Goal: Task Accomplishment & Management: Use online tool/utility

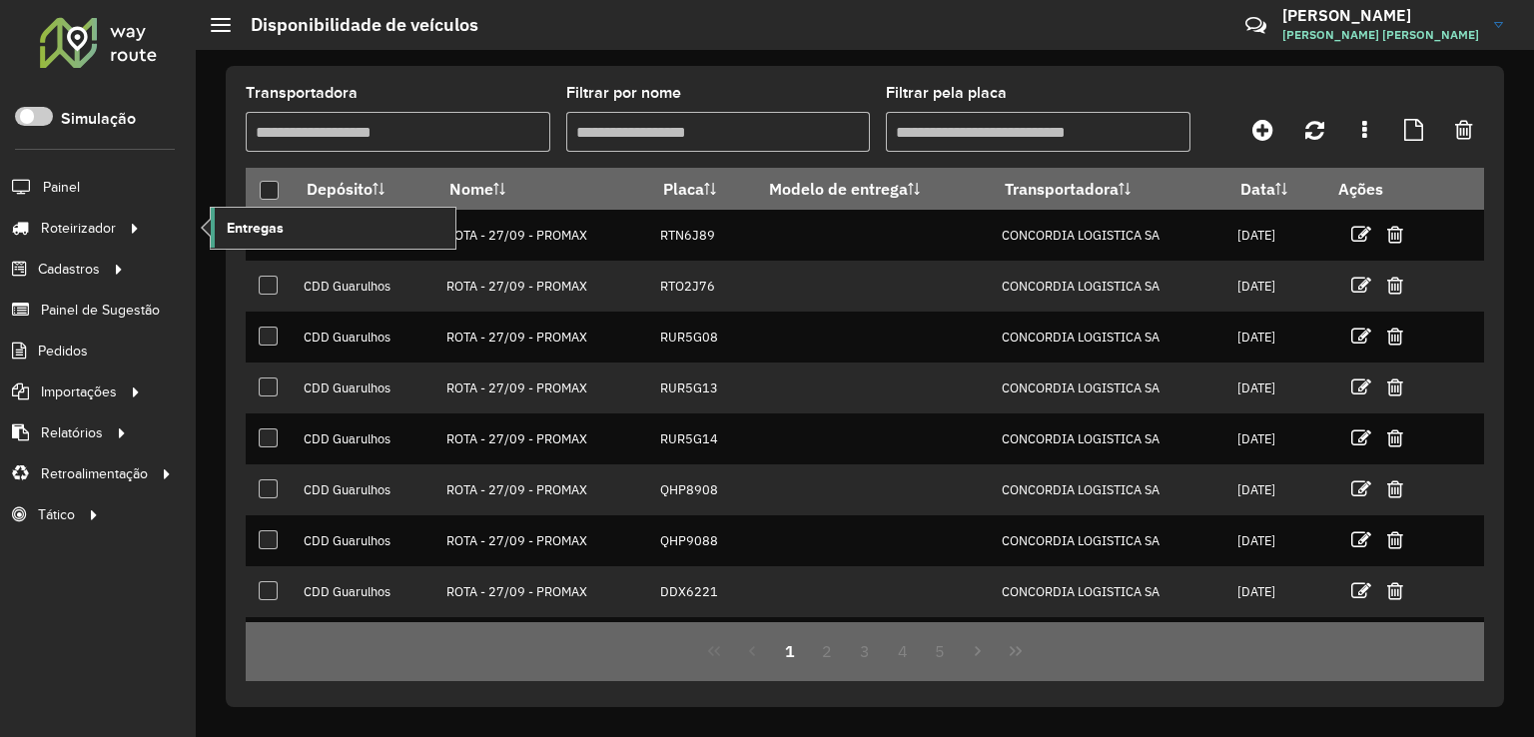
click at [284, 227] on link "Entregas" at bounding box center [333, 228] width 245 height 40
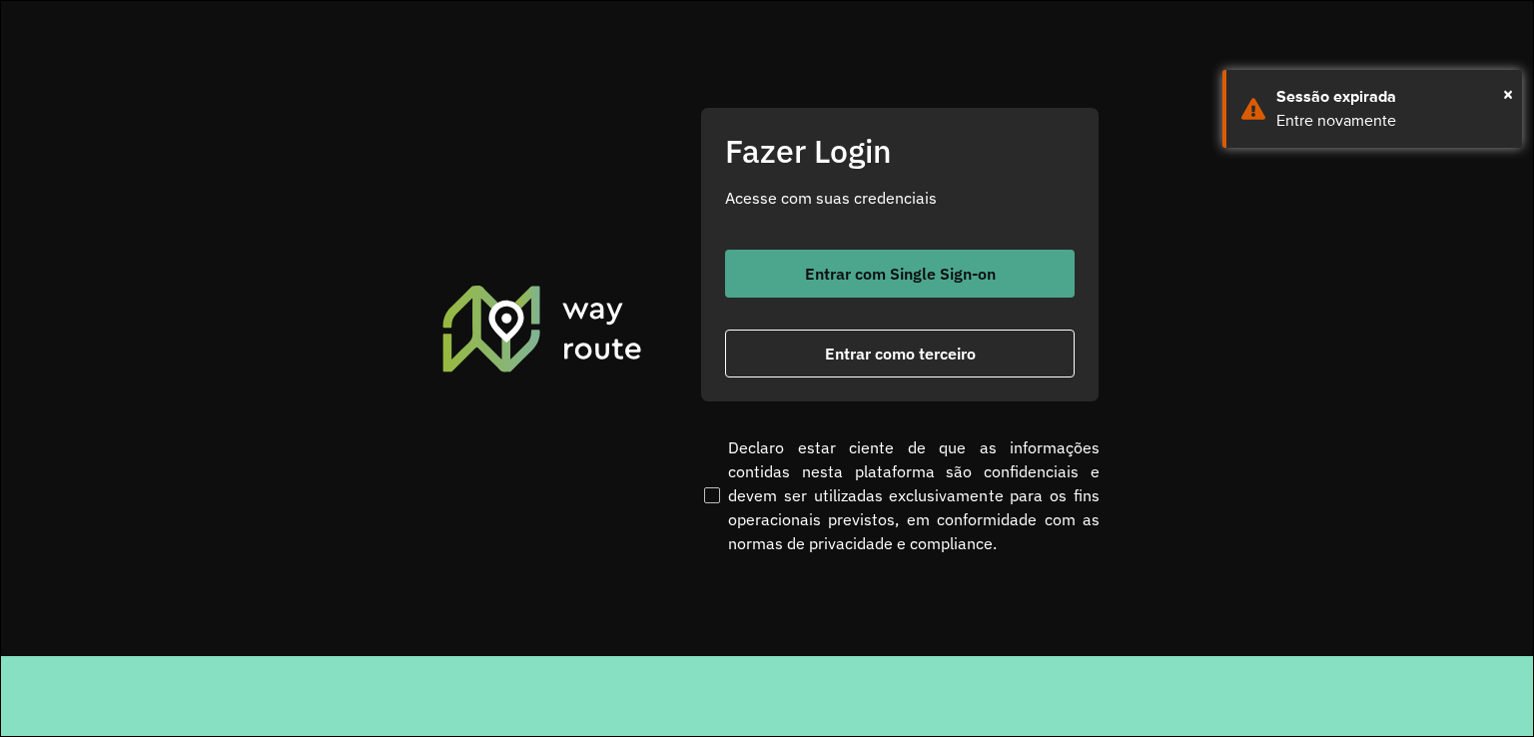
click at [871, 271] on span "Entrar com Single Sign-on" at bounding box center [900, 274] width 191 height 16
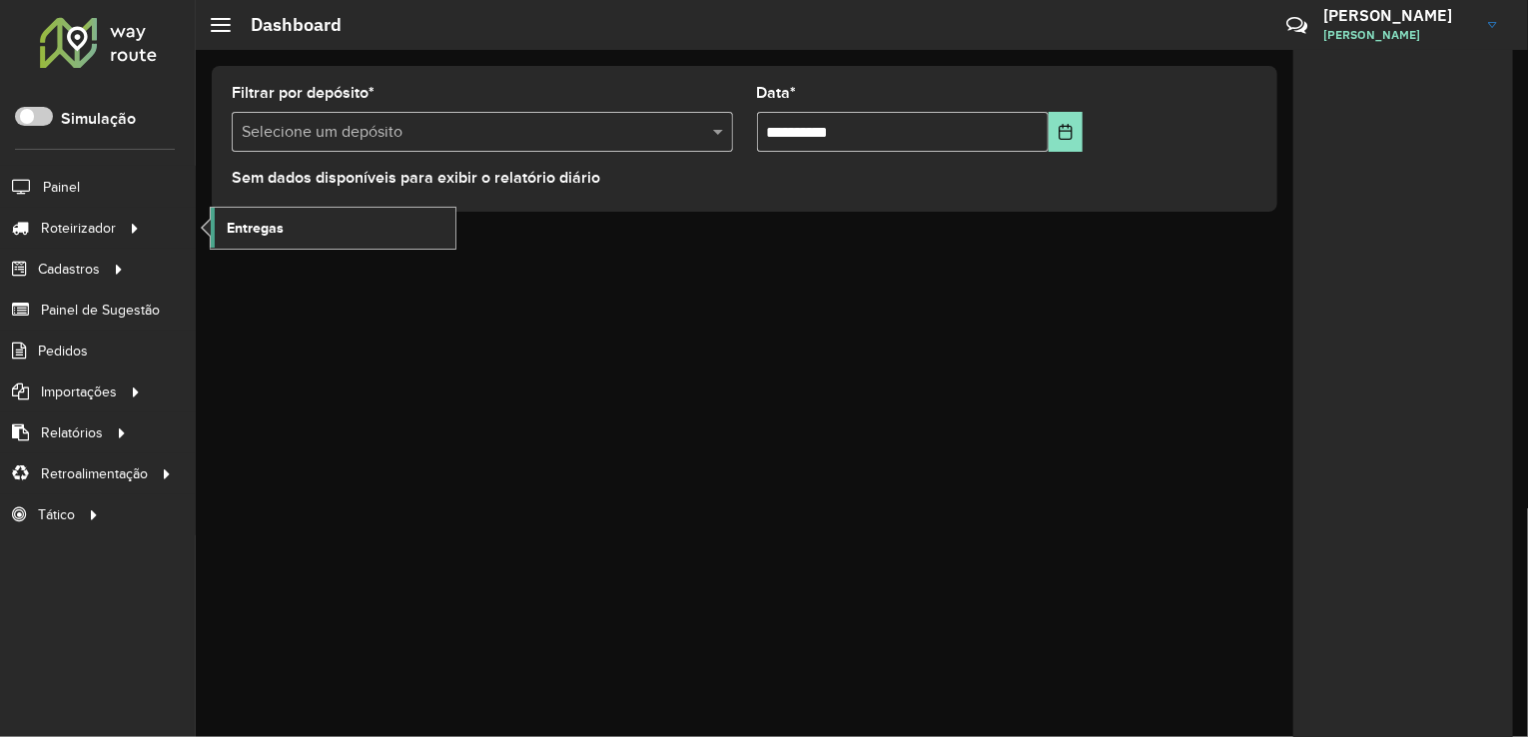
click at [332, 212] on link "Entregas" at bounding box center [333, 228] width 245 height 40
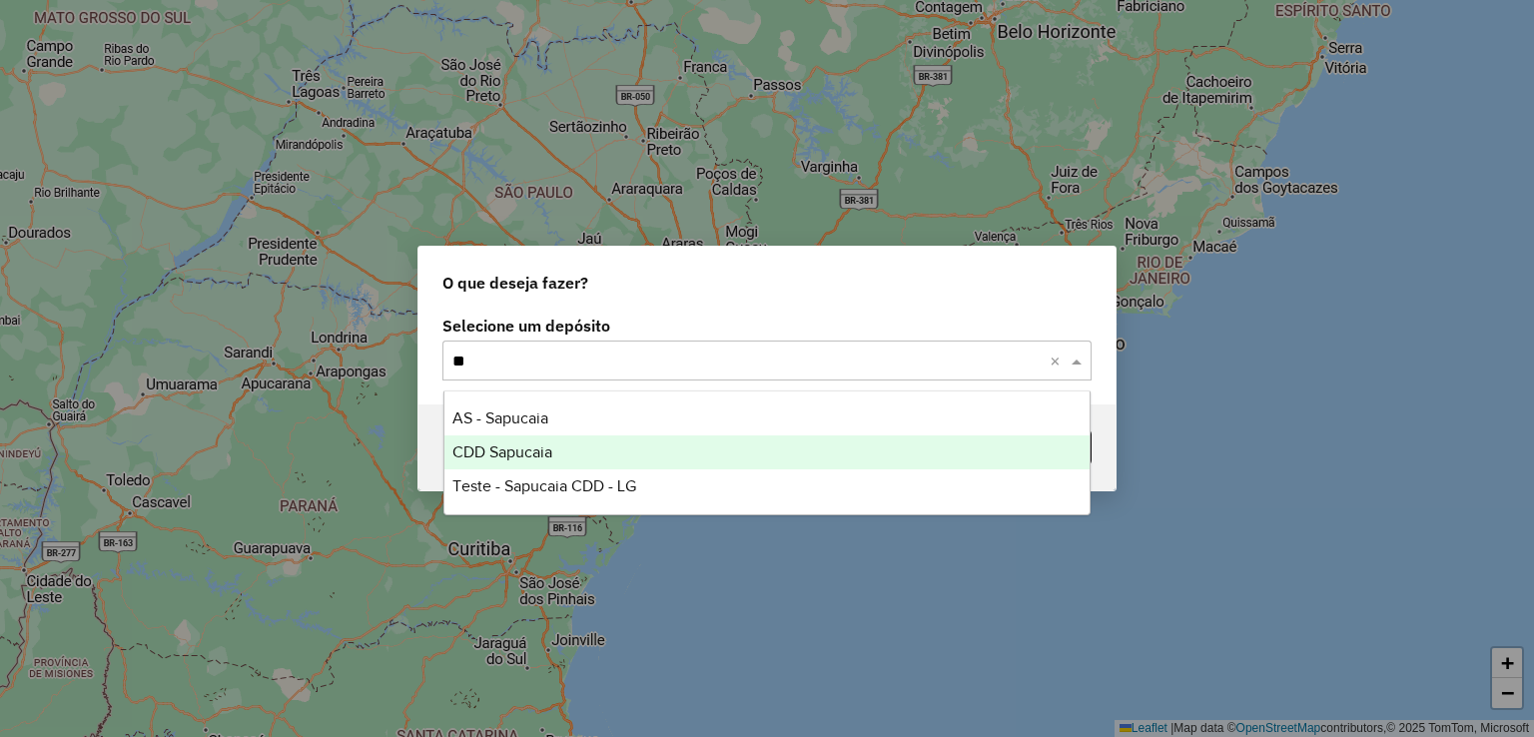
type input "***"
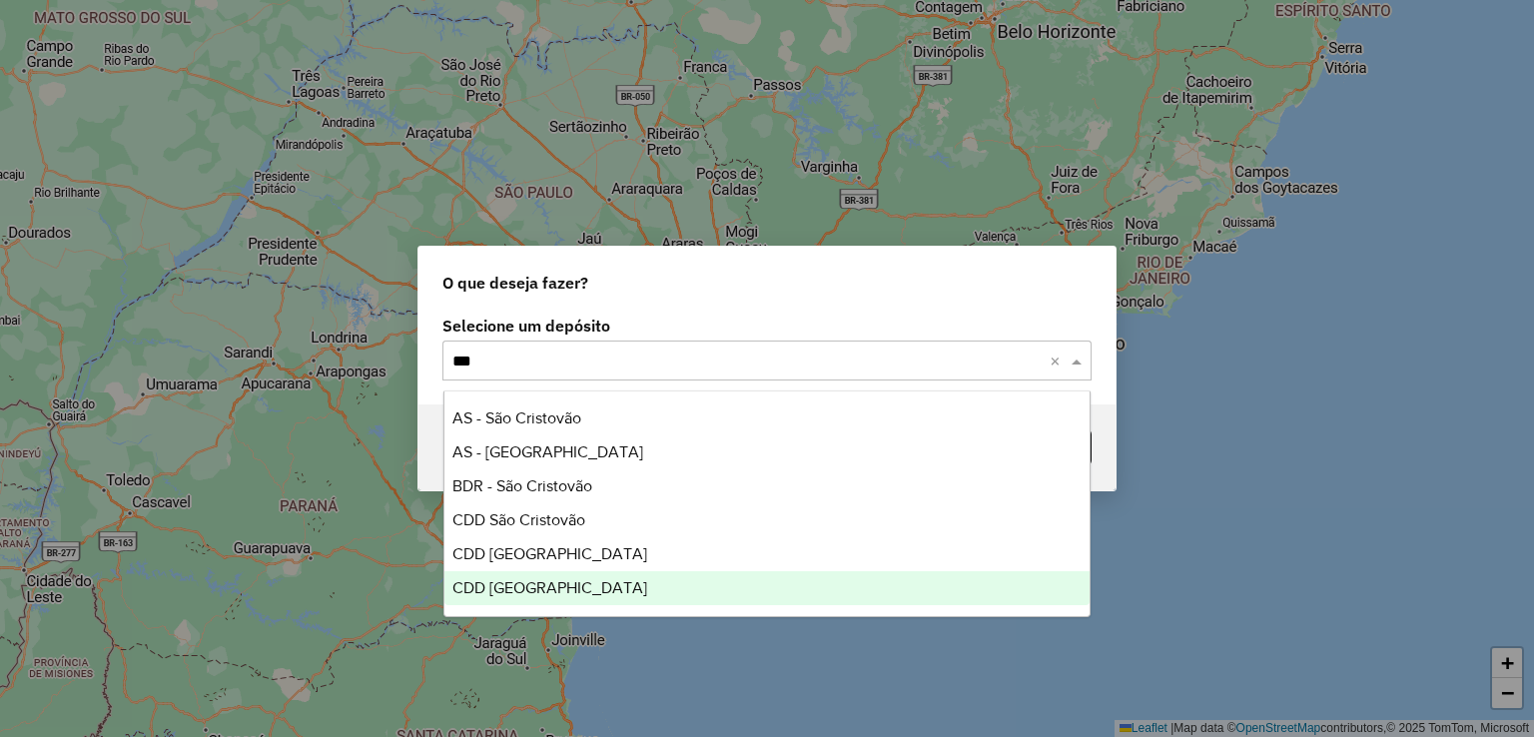
click at [626, 577] on div "CDD São Paulo" at bounding box center [767, 588] width 646 height 34
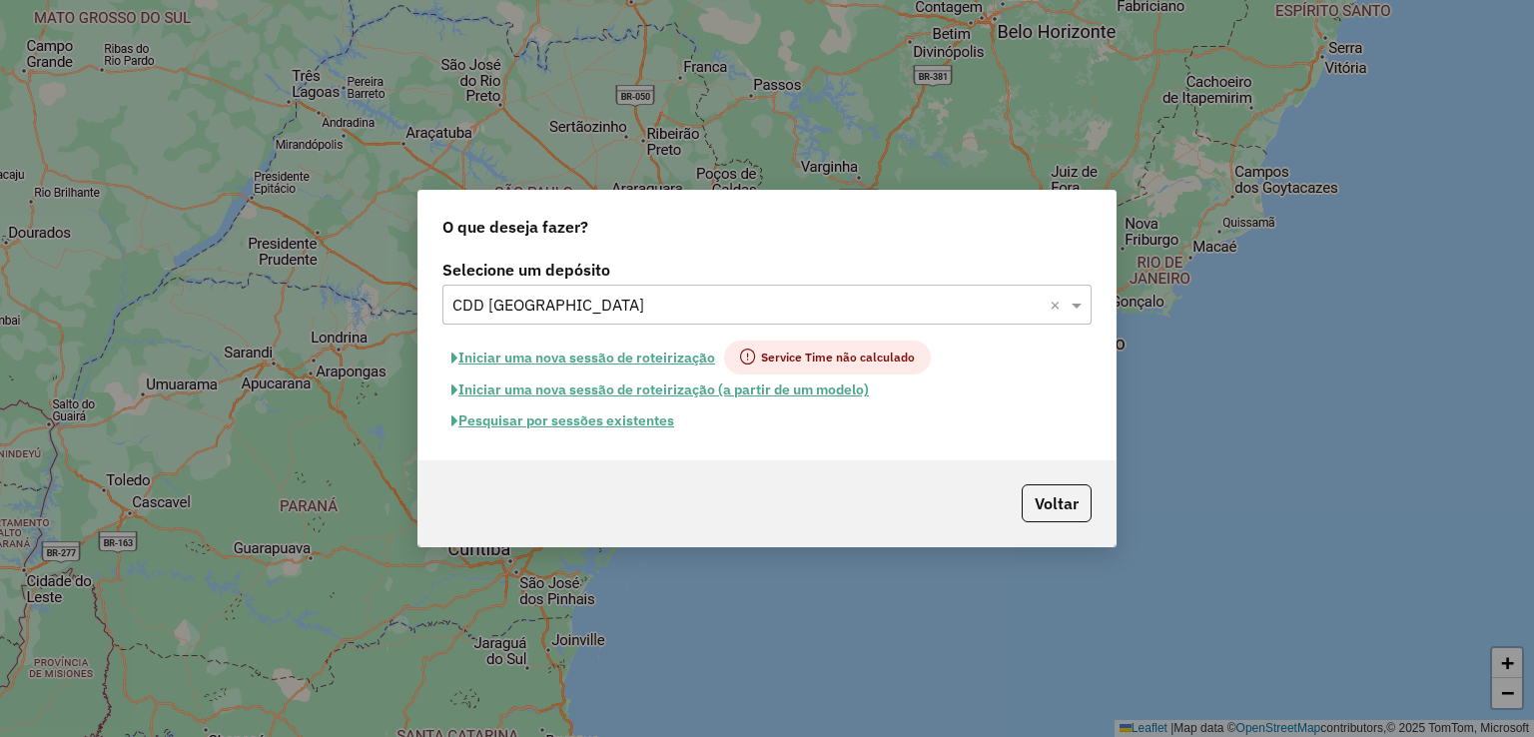
click at [635, 424] on button "Pesquisar por sessões existentes" at bounding box center [562, 420] width 241 height 31
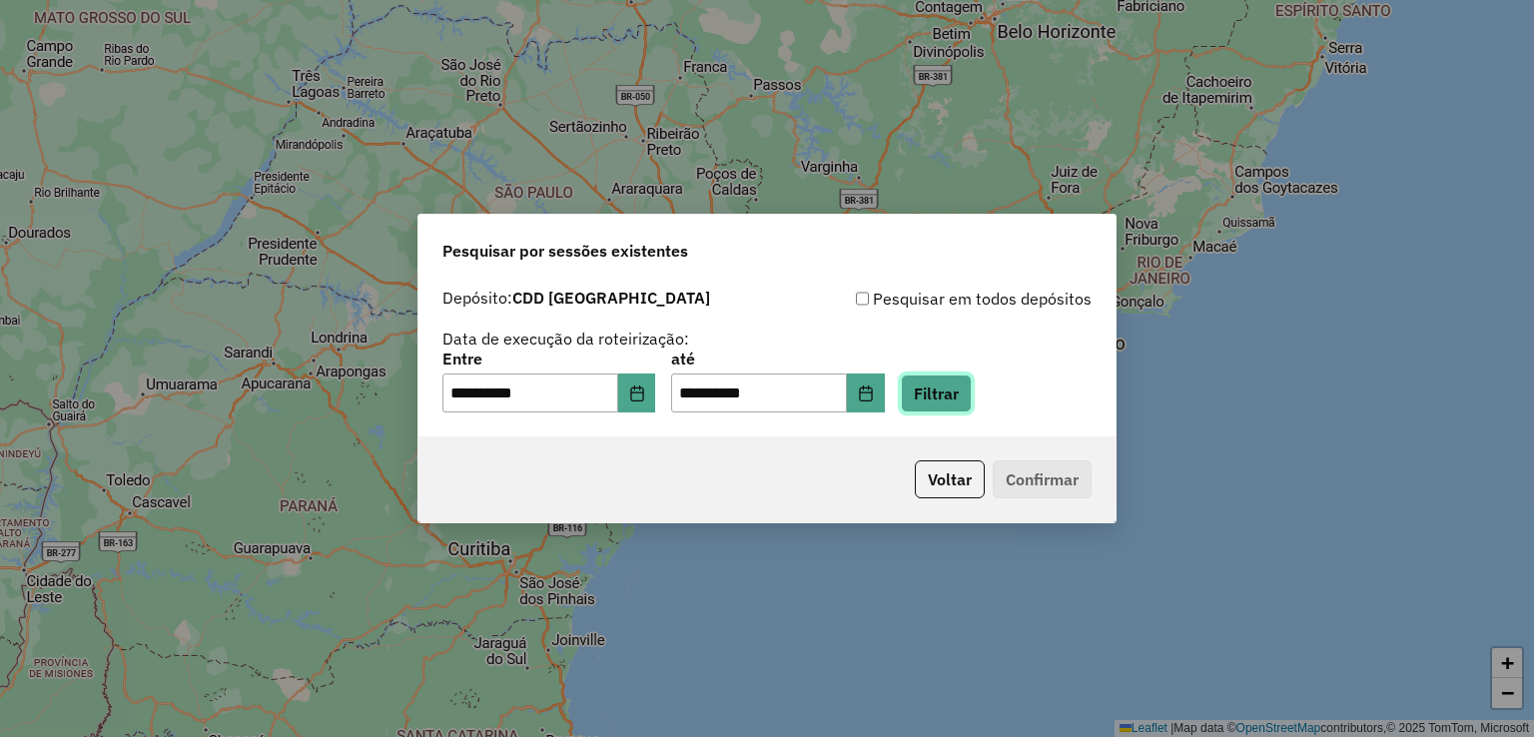
click at [972, 396] on button "Filtrar" at bounding box center [936, 393] width 71 height 38
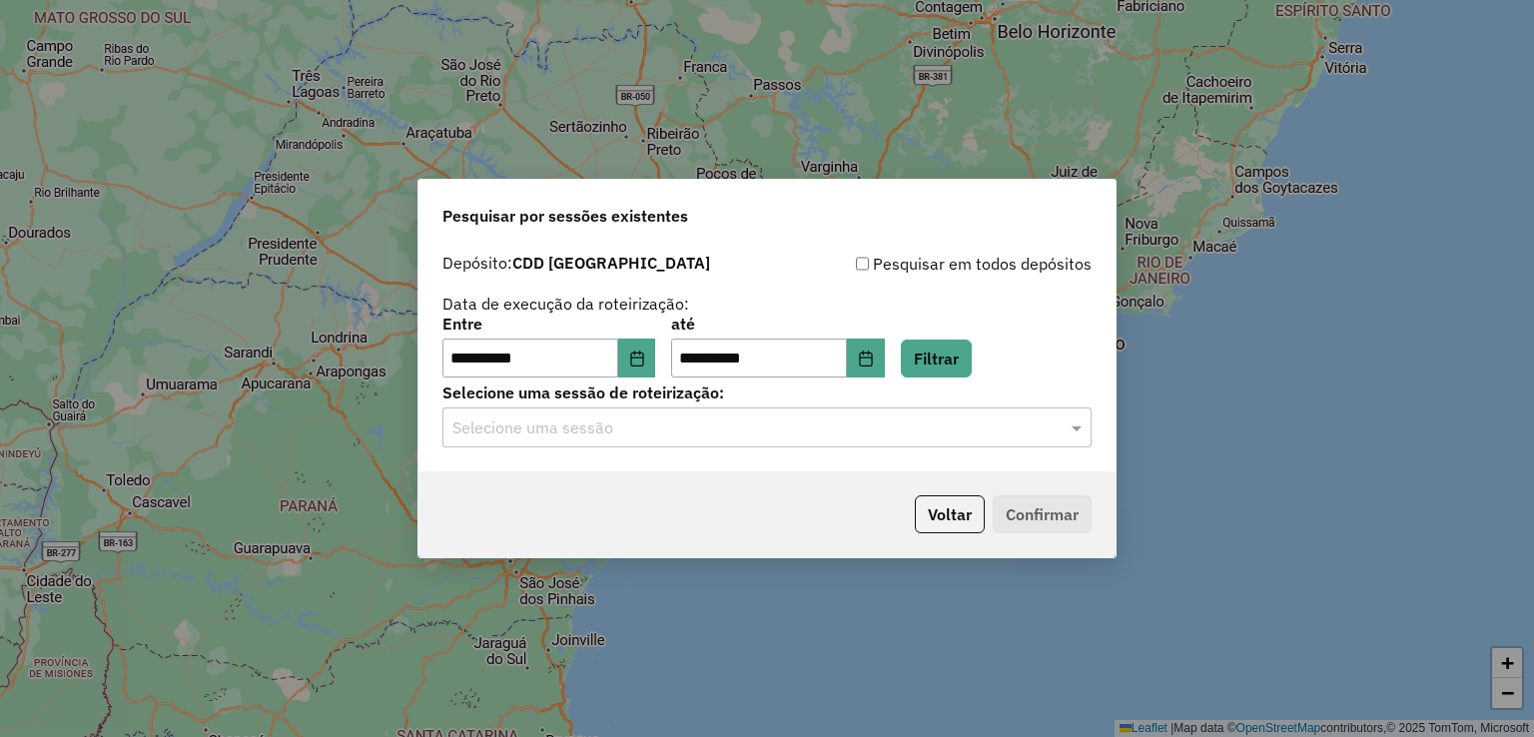
click at [619, 417] on input "text" at bounding box center [746, 428] width 589 height 24
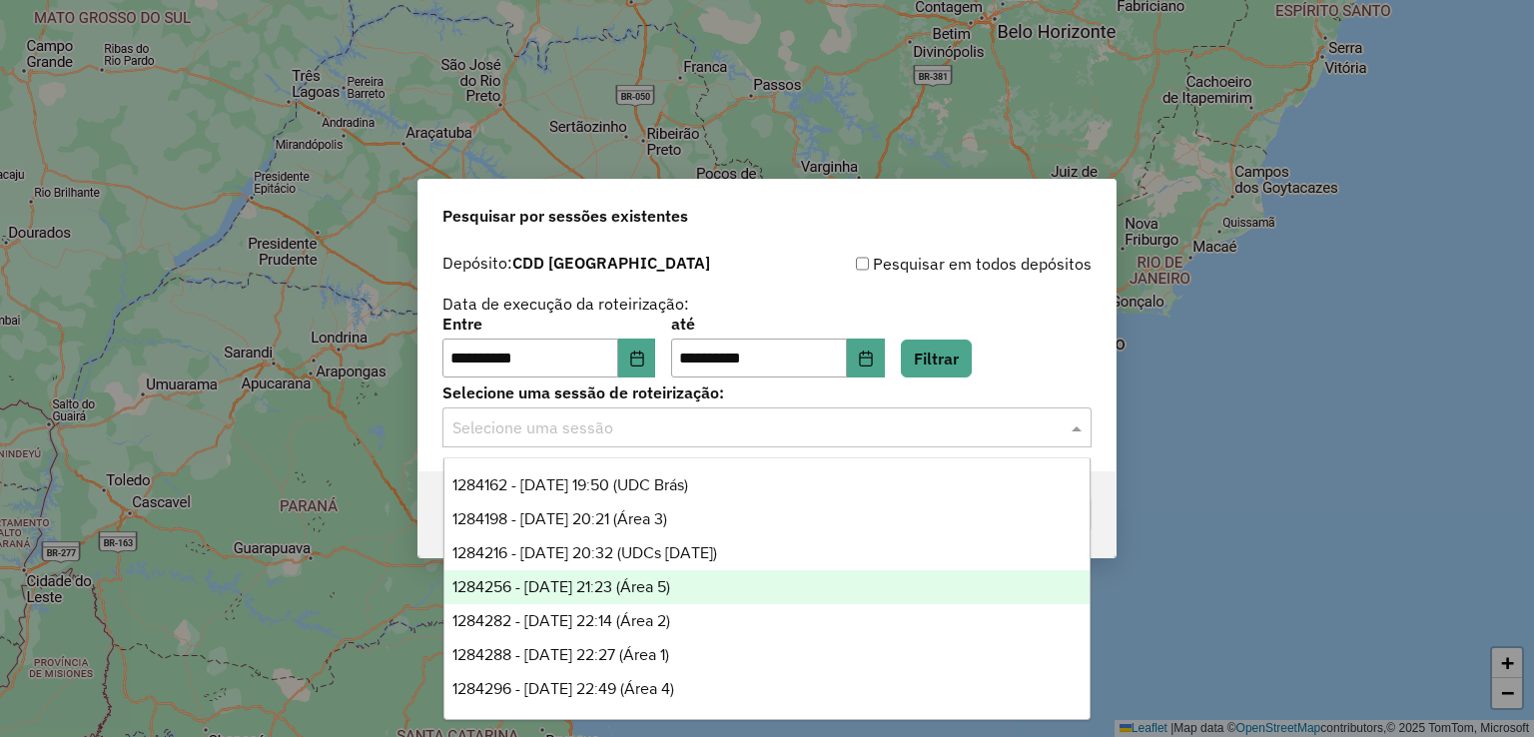
drag, startPoint x: 719, startPoint y: 594, endPoint x: 767, endPoint y: 588, distance: 48.3
click at [719, 593] on div "1284256 - 27/09/2025 21:23 (Área 5)" at bounding box center [767, 587] width 646 height 34
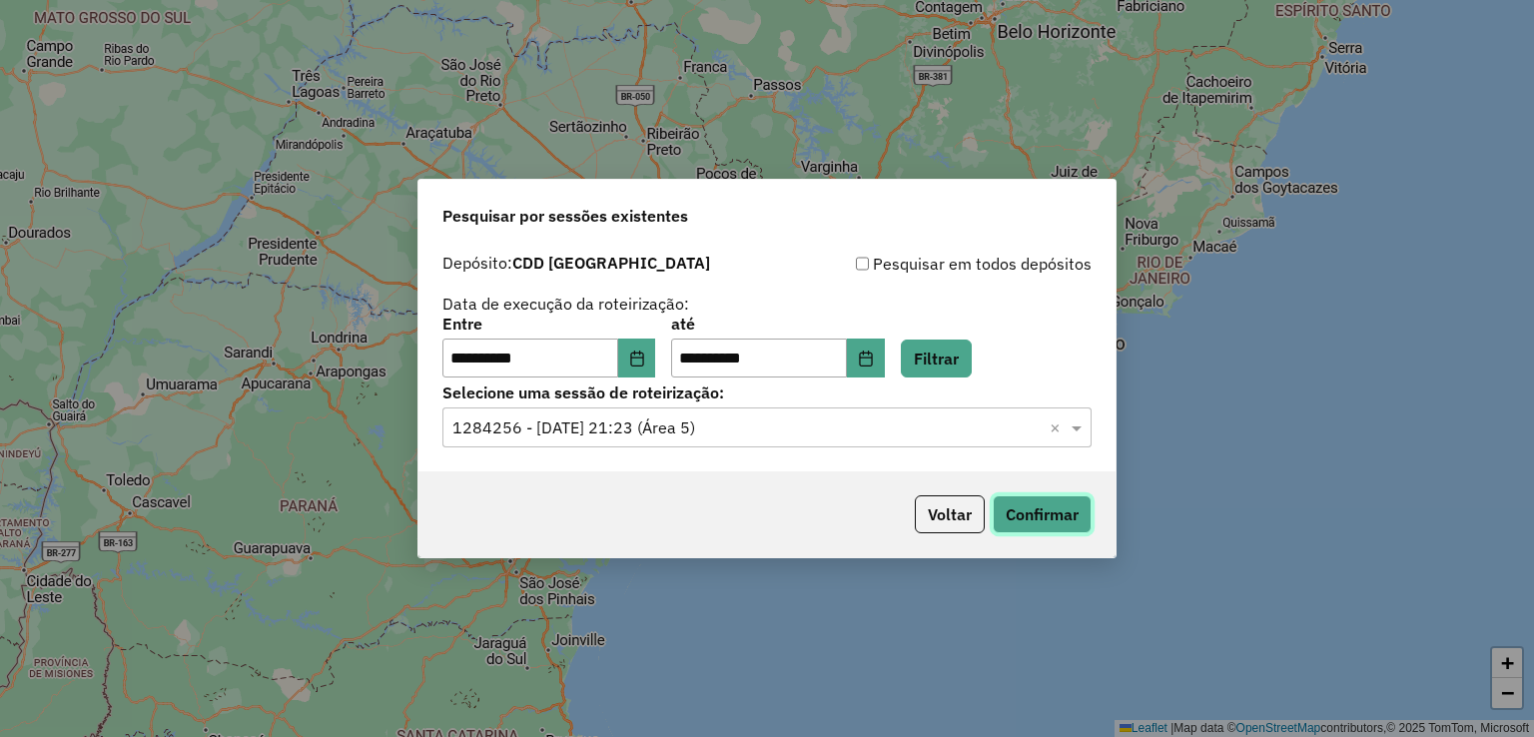
click at [1011, 516] on button "Confirmar" at bounding box center [1042, 514] width 99 height 38
click at [679, 424] on input "text" at bounding box center [746, 428] width 589 height 24
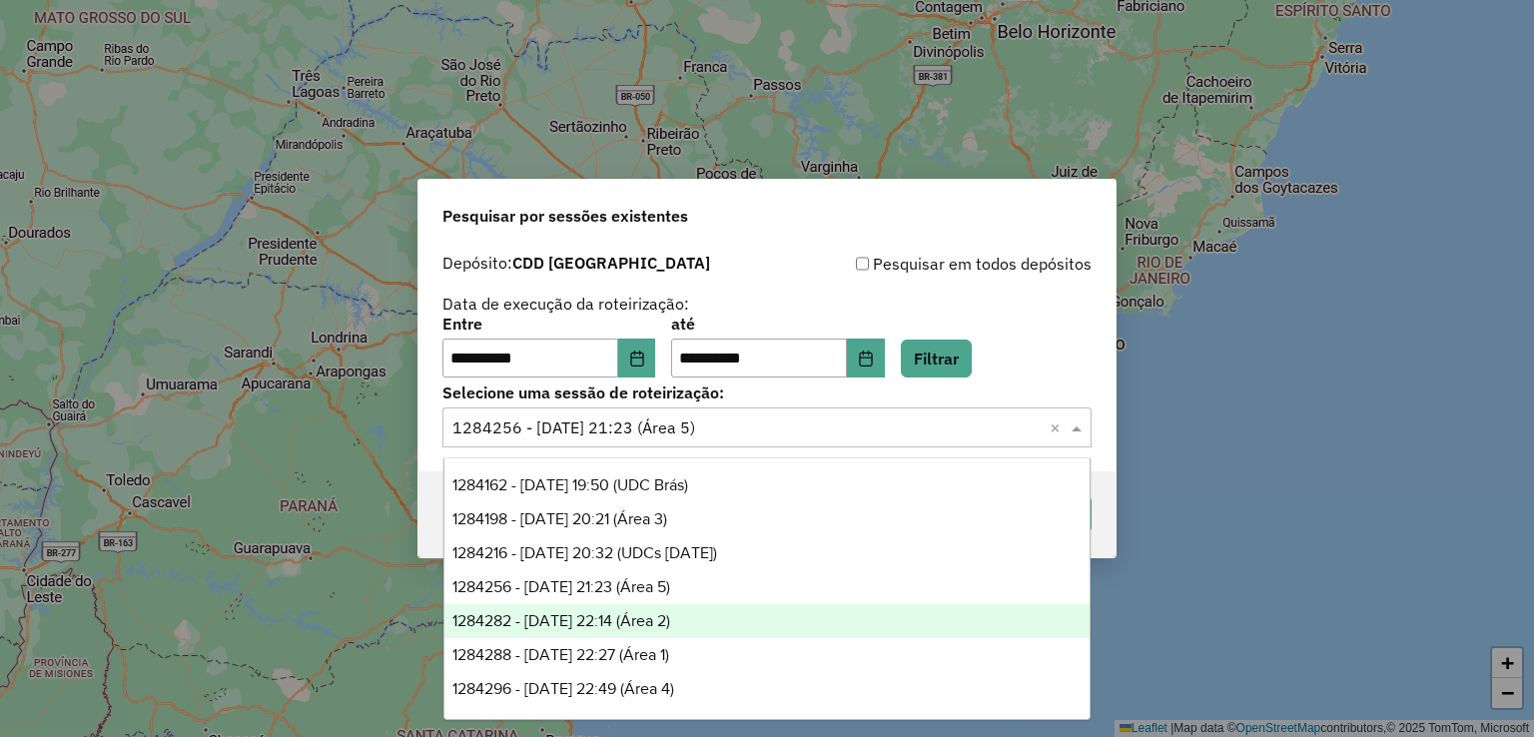
drag, startPoint x: 726, startPoint y: 613, endPoint x: 760, endPoint y: 611, distance: 34.0
click at [726, 612] on div "1284282 - 27/09/2025 22:14 (Área 2)" at bounding box center [767, 621] width 646 height 34
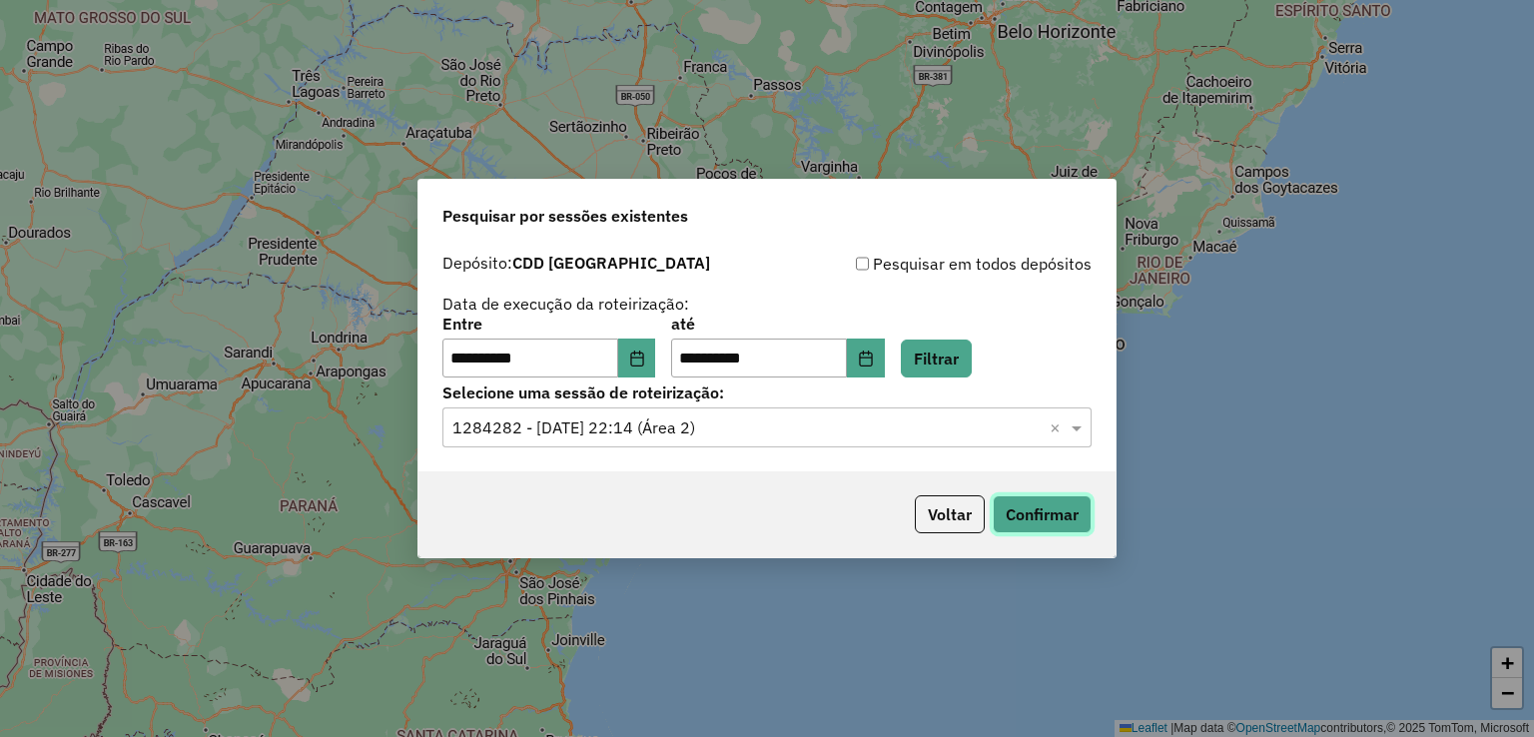
click at [1047, 505] on button "Confirmar" at bounding box center [1042, 514] width 99 height 38
click at [631, 428] on input "text" at bounding box center [746, 428] width 589 height 24
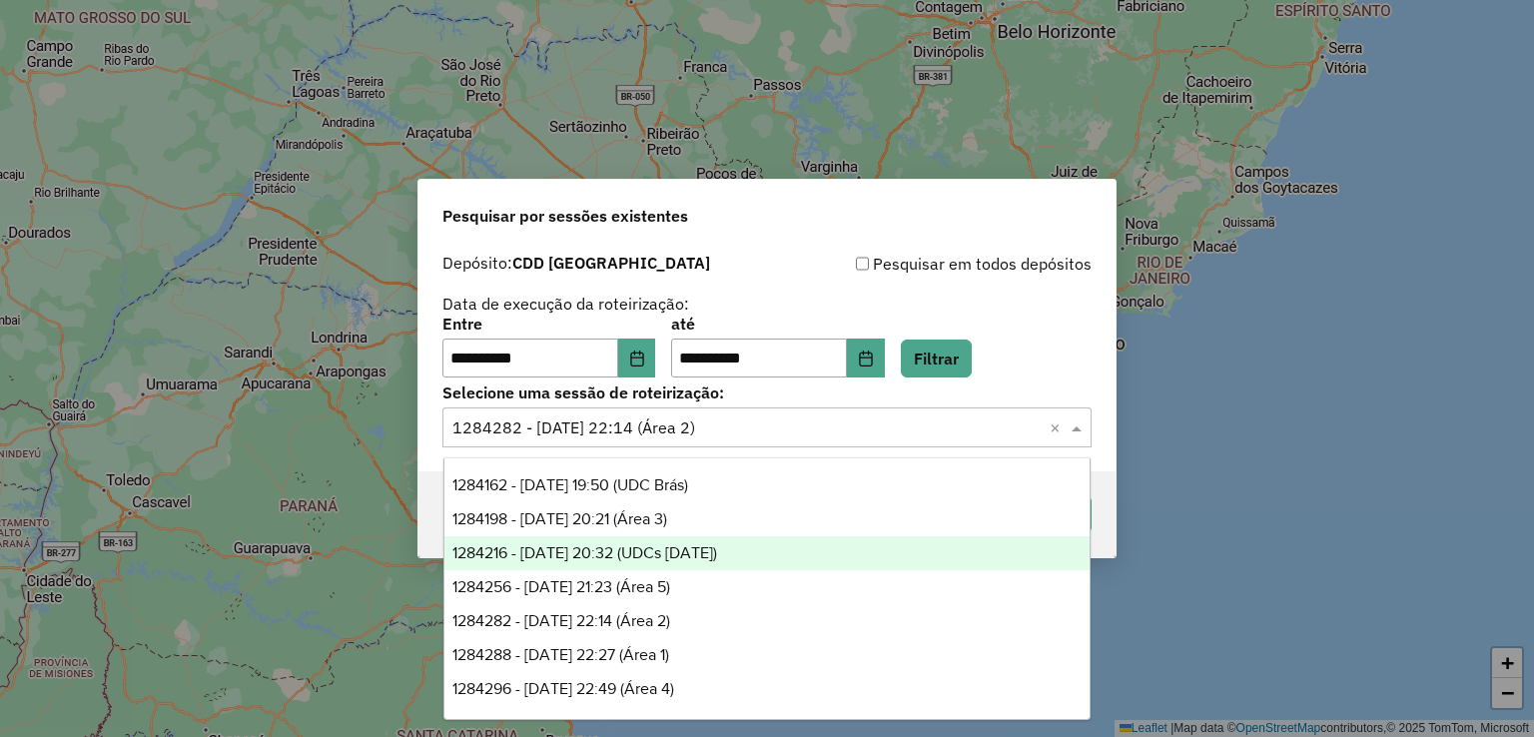
scroll to position [66, 0]
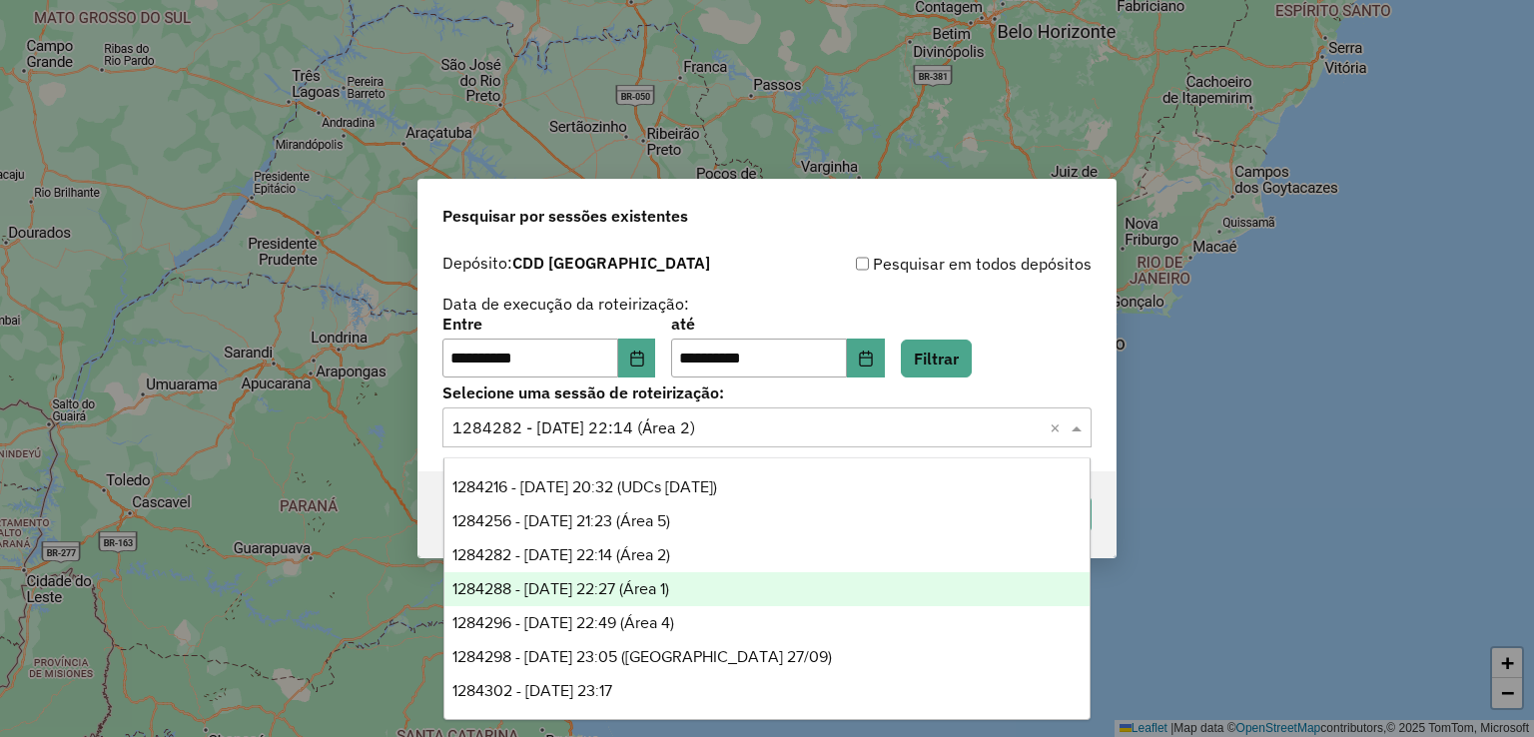
click at [719, 590] on div "1284288 - 27/09/2025 22:27 (Área 1)" at bounding box center [767, 589] width 646 height 34
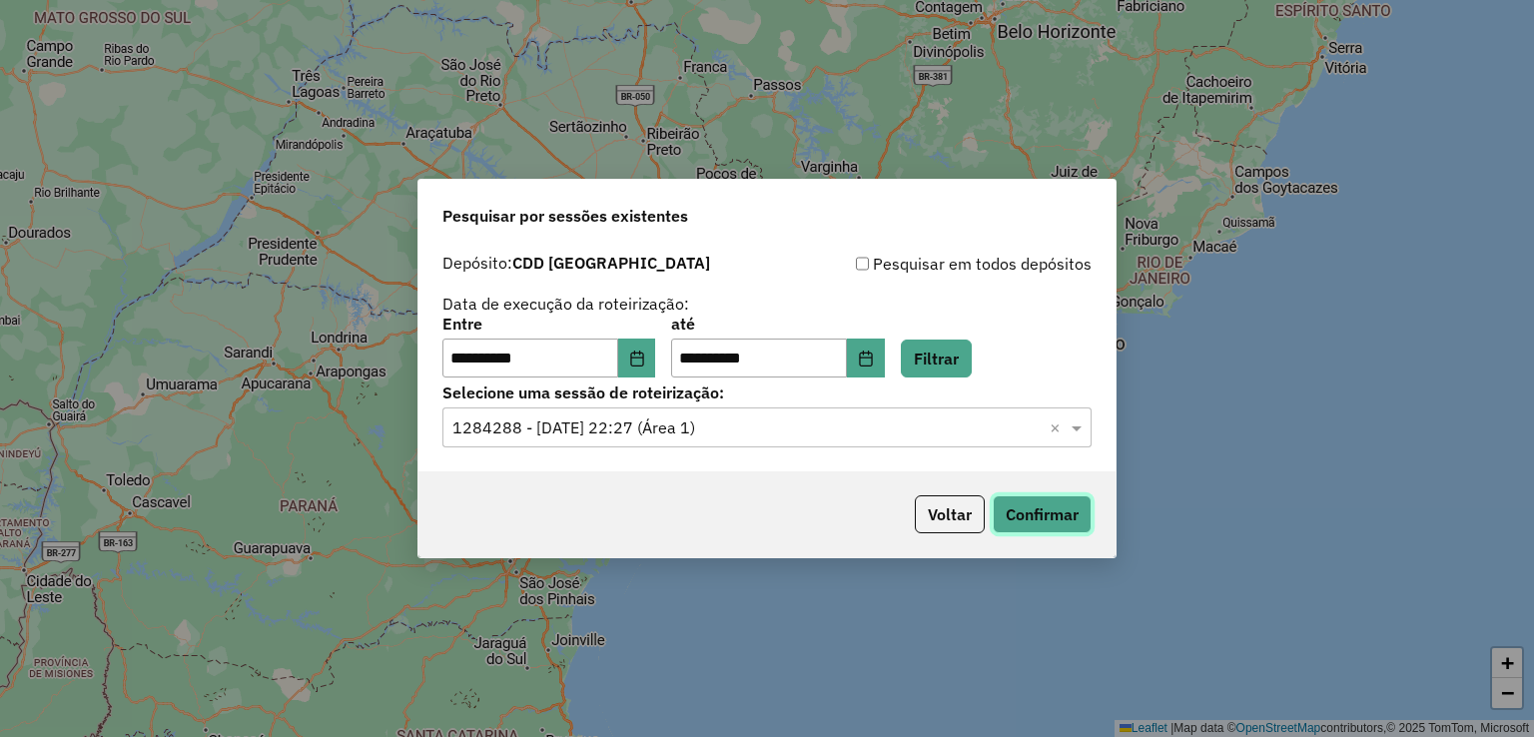
click at [1032, 500] on button "Confirmar" at bounding box center [1042, 514] width 99 height 38
click at [699, 440] on div "Selecione uma sessão × 1284288 - 27/09/2025 22:27 (Área 1) ×" at bounding box center [766, 427] width 649 height 40
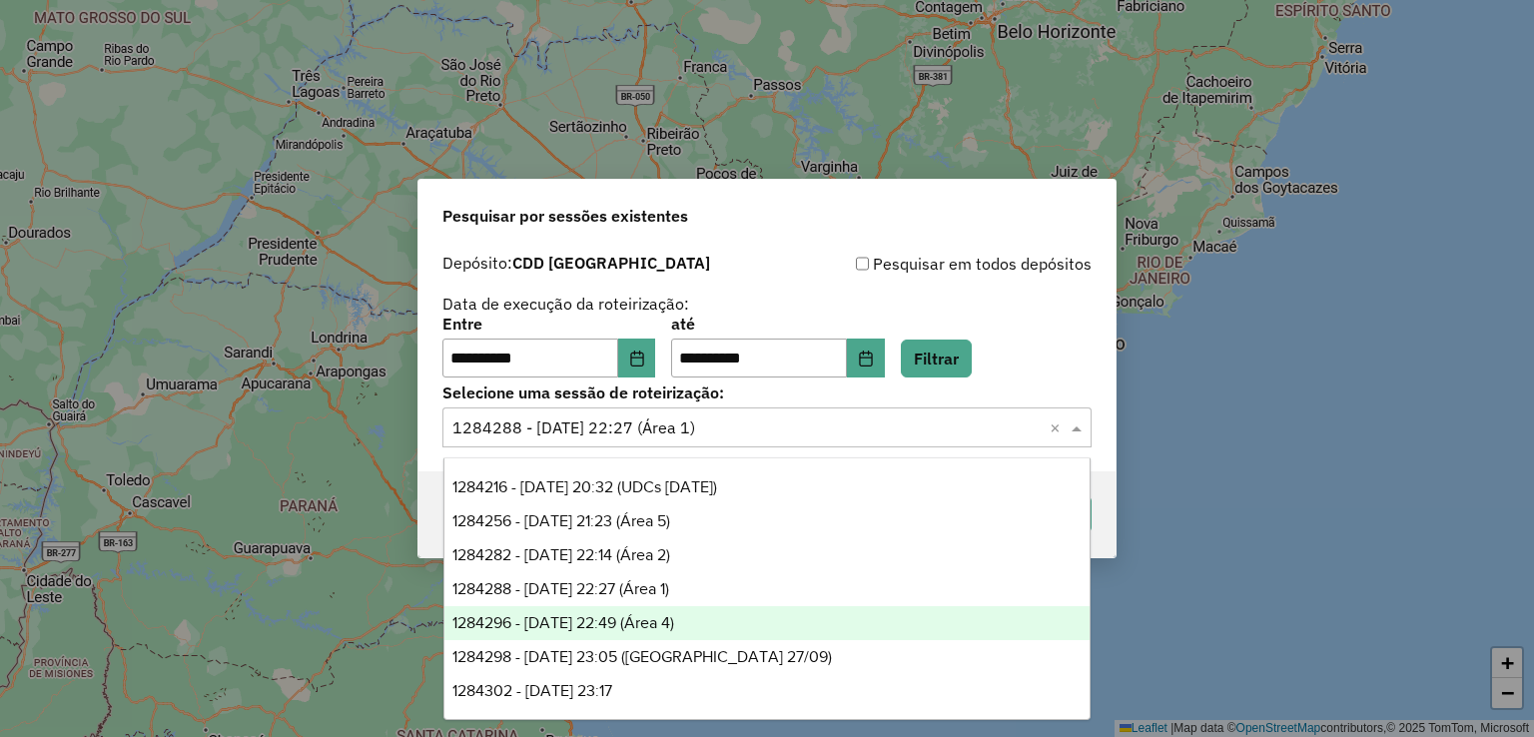
drag, startPoint x: 738, startPoint y: 622, endPoint x: 758, endPoint y: 623, distance: 20.0
click at [738, 623] on div "1284296 - 27/09/2025 22:49 (Área 4)" at bounding box center [767, 623] width 646 height 34
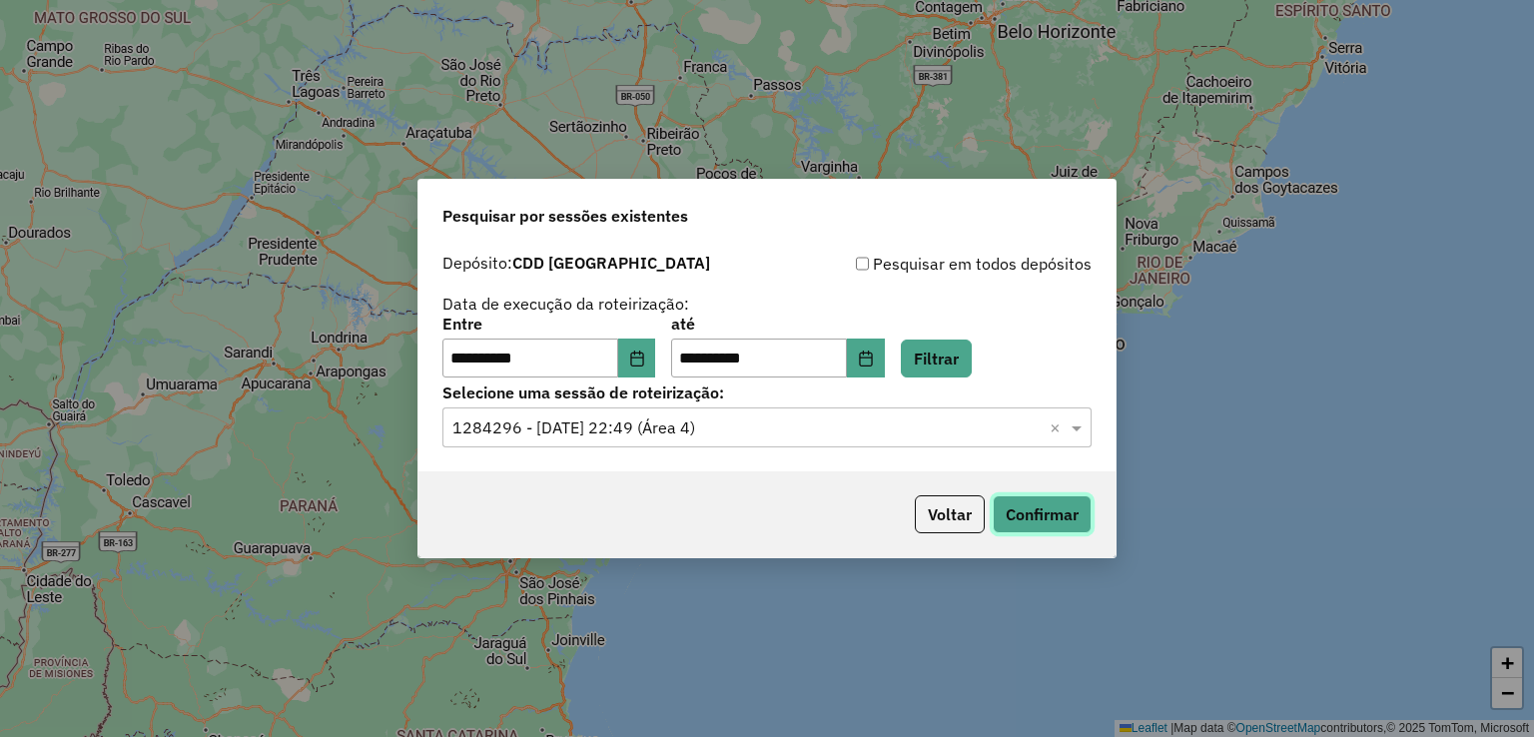
click at [1017, 516] on button "Confirmar" at bounding box center [1042, 514] width 99 height 38
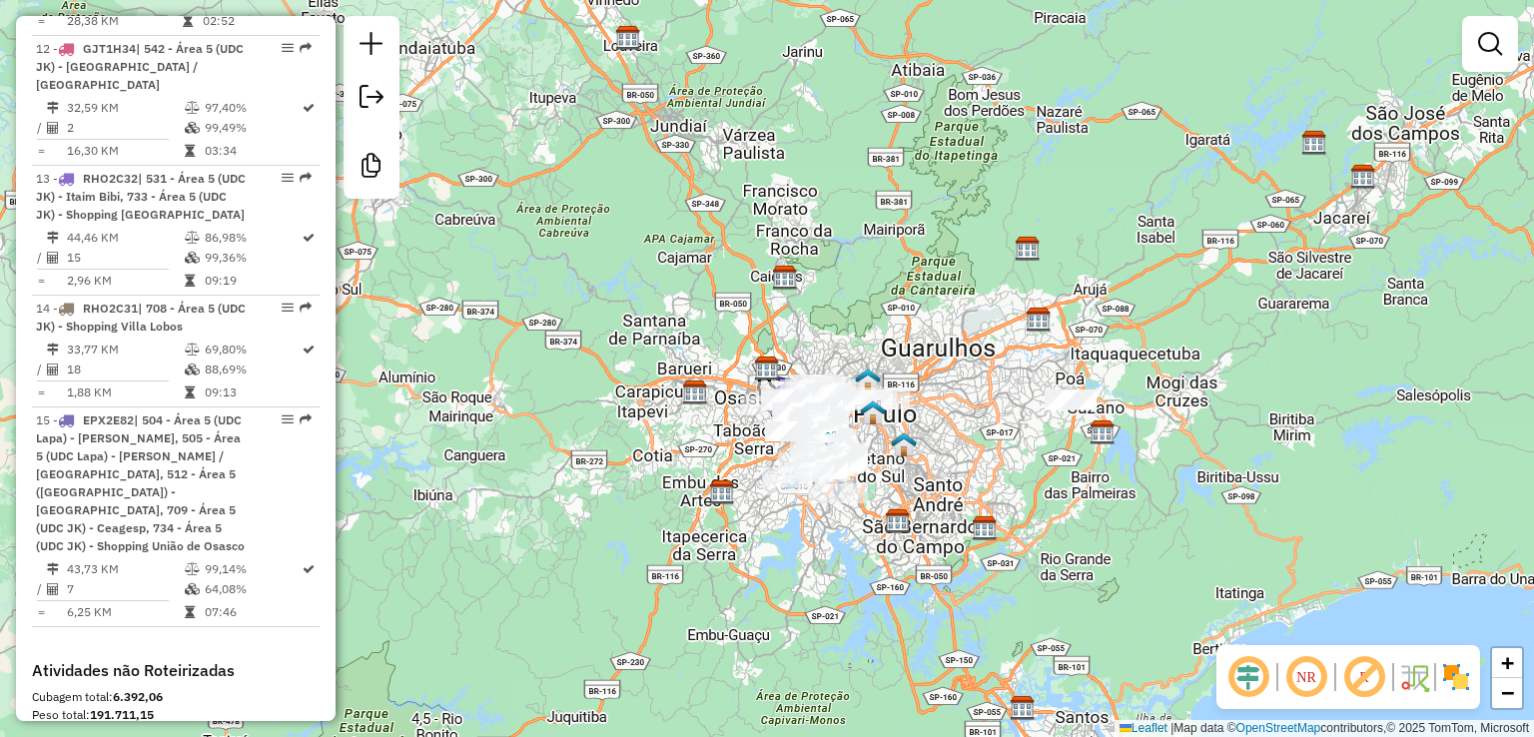
scroll to position [2529, 0]
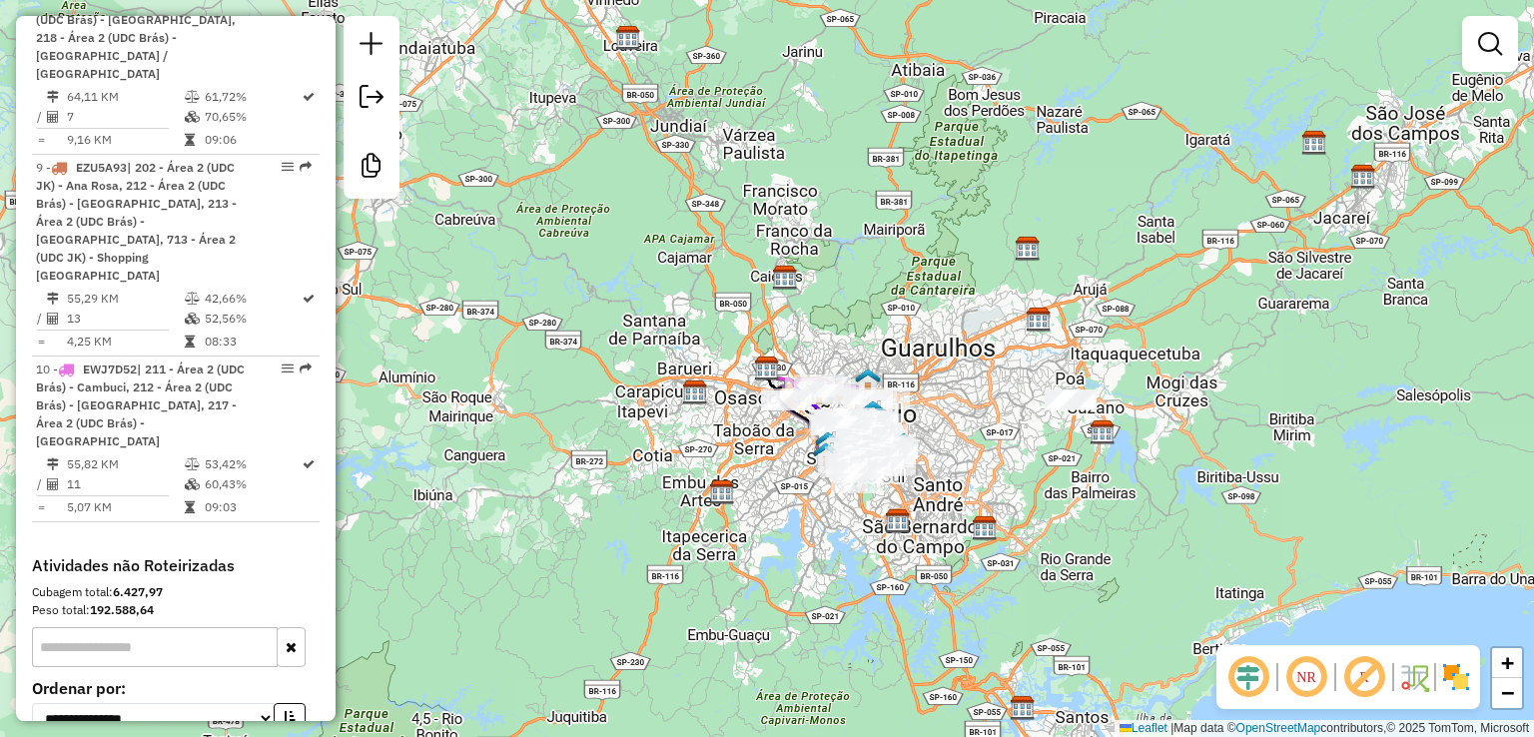
scroll to position [1989, 0]
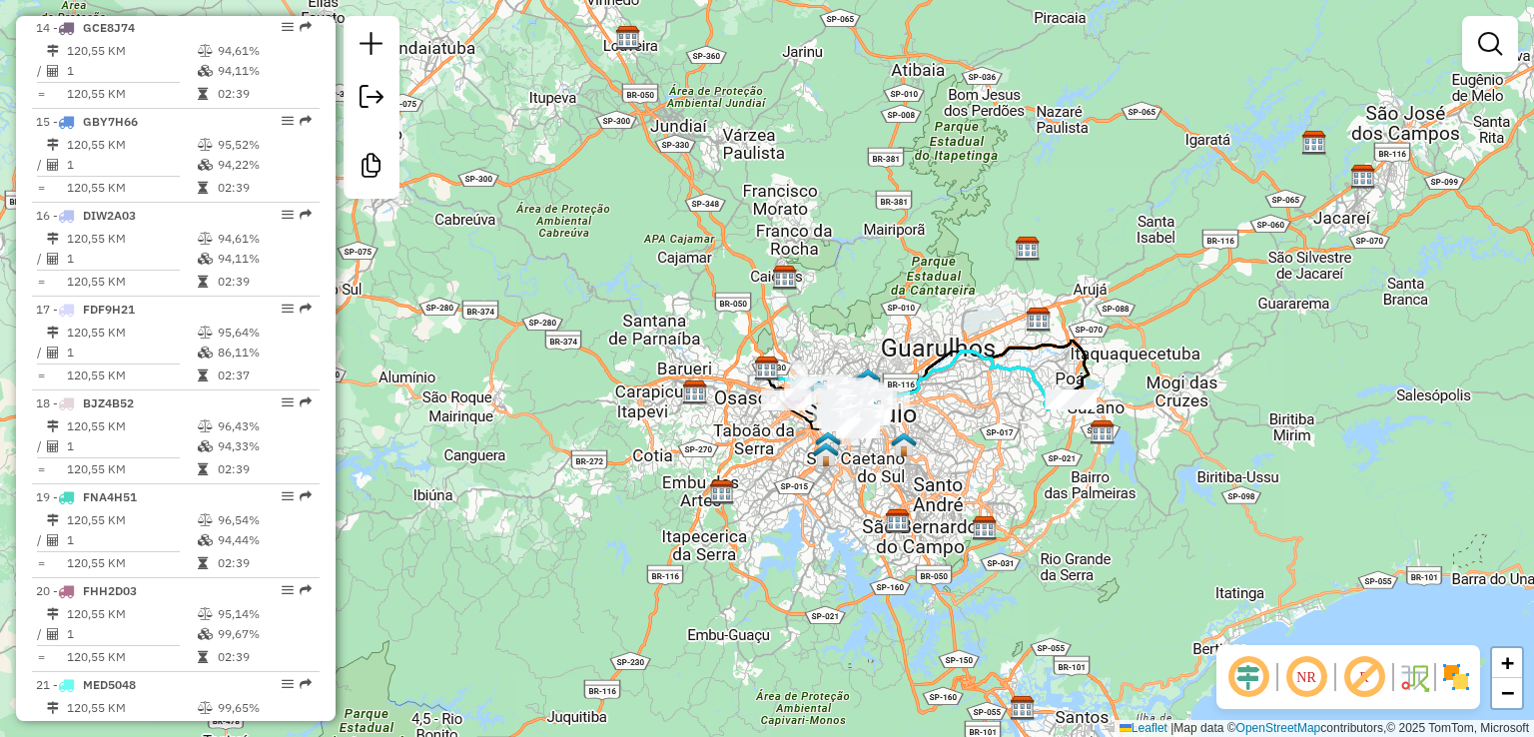
scroll to position [3096, 0]
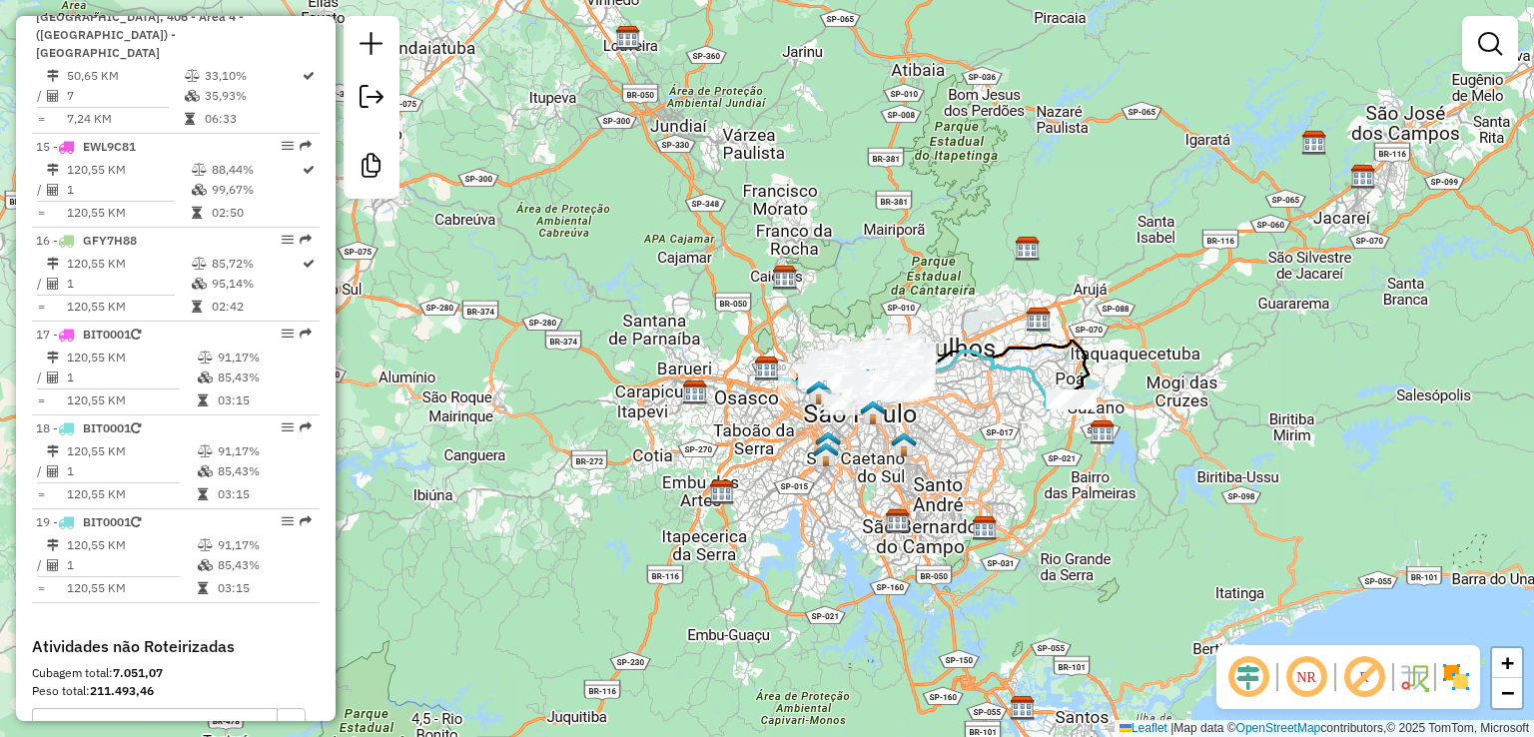
scroll to position [2876, 0]
